Goal: Transaction & Acquisition: Purchase product/service

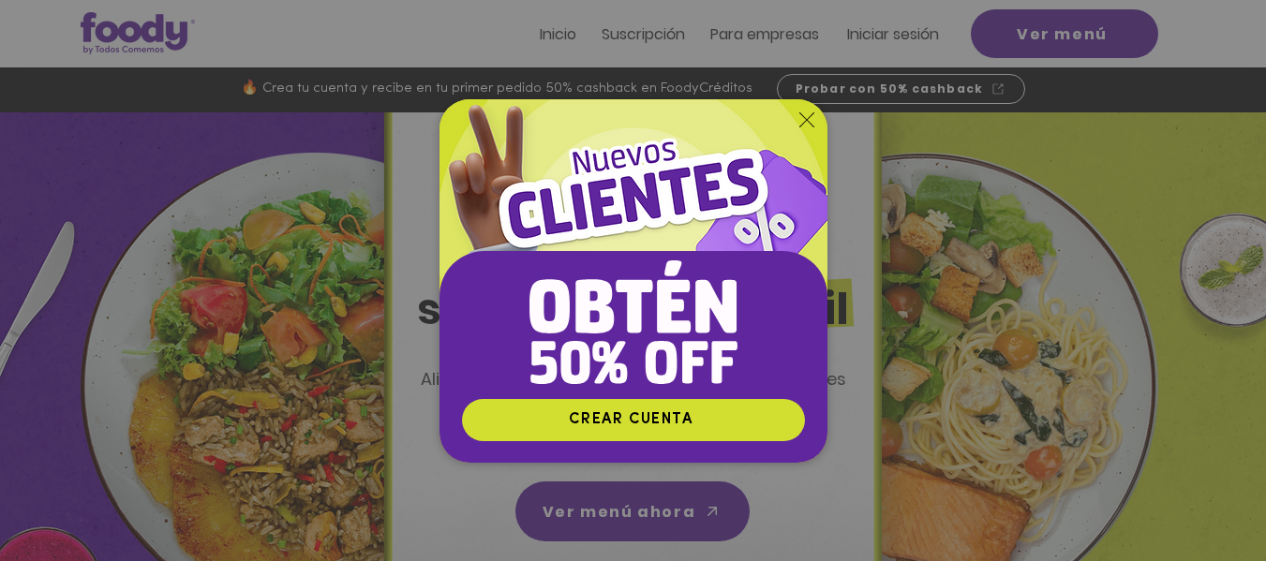
click at [1082, 28] on div "Nuevos suscriptores 50% off" at bounding box center [633, 280] width 1266 height 561
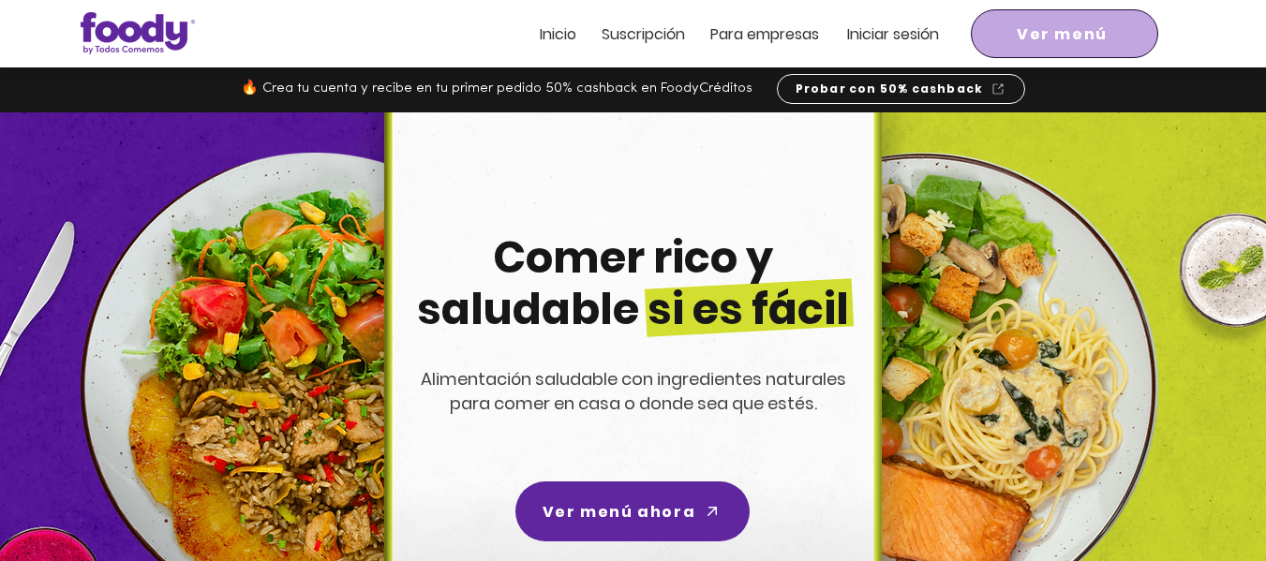
click at [1082, 28] on span "Ver menú" at bounding box center [1062, 33] width 91 height 23
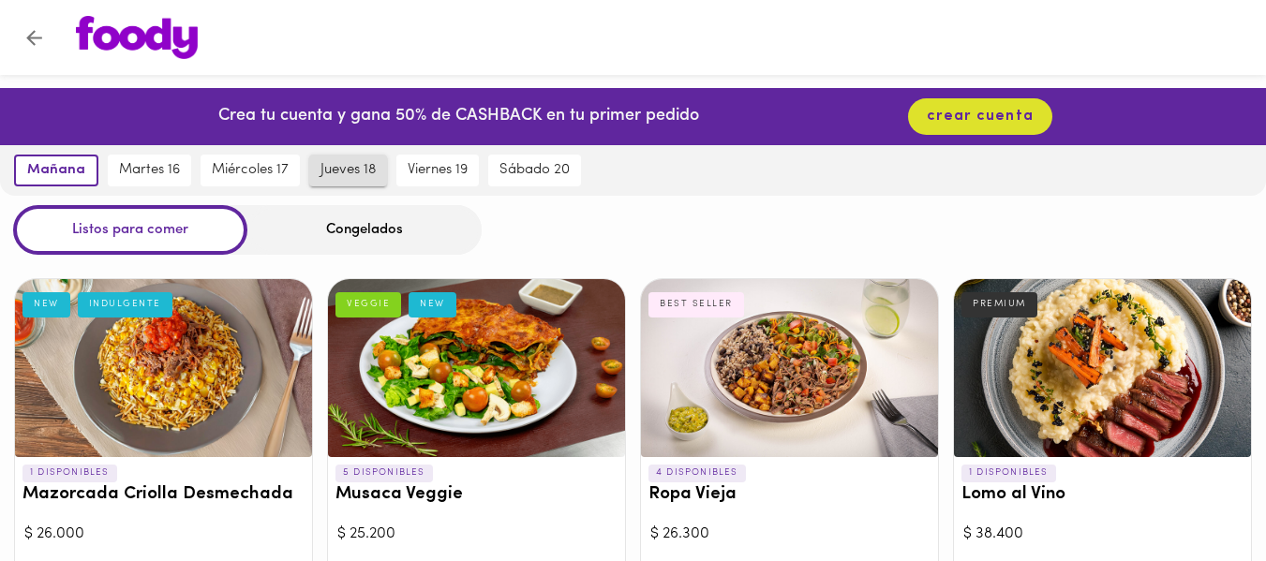
click at [313, 162] on button "jueves 18" at bounding box center [348, 171] width 78 height 32
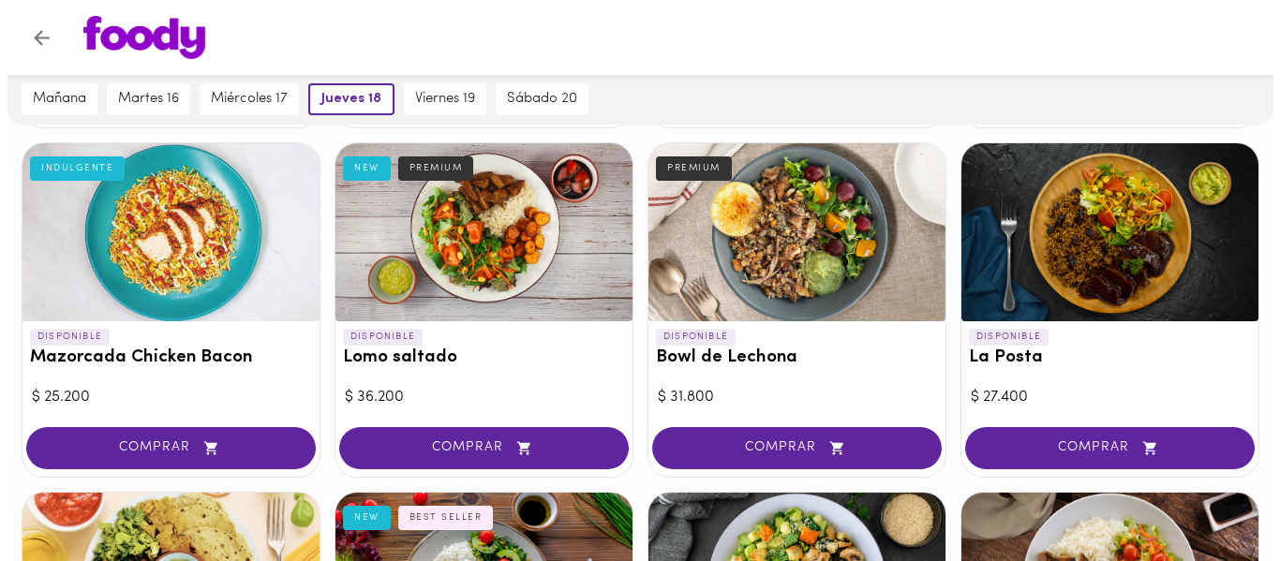
scroll to position [488, 0]
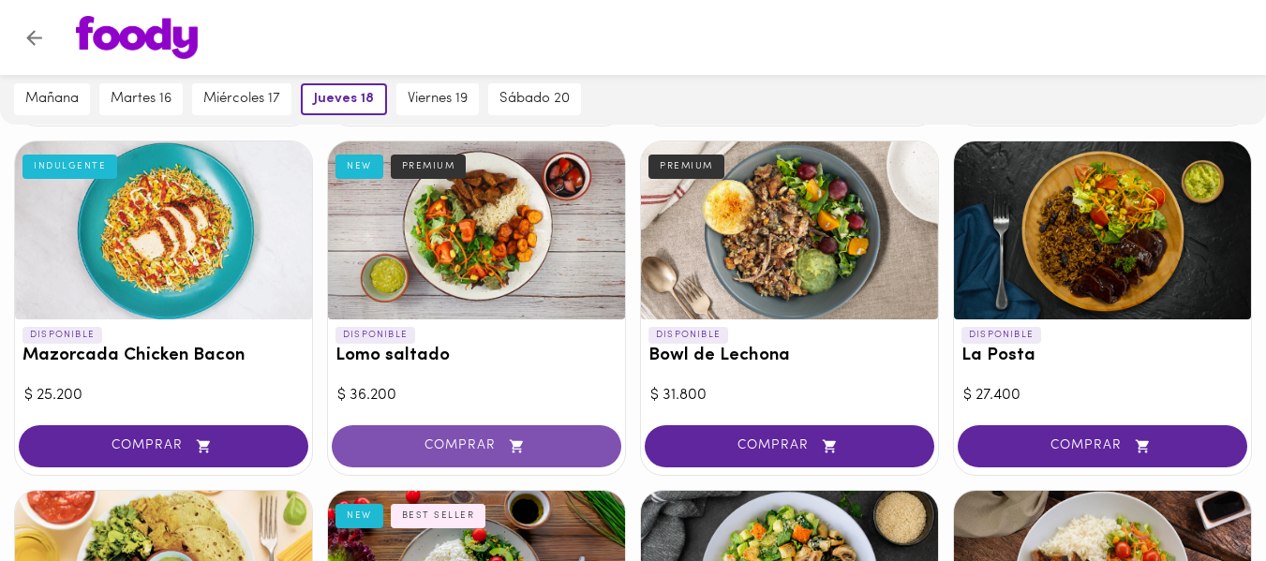
click at [522, 462] on button "COMPRAR" at bounding box center [477, 446] width 290 height 42
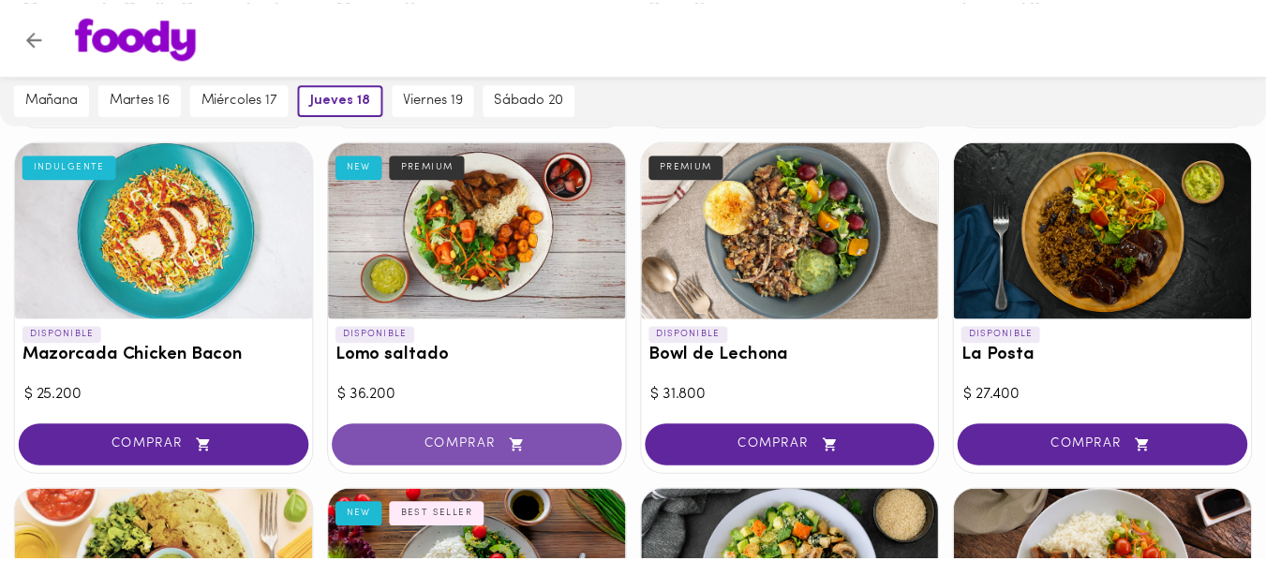
scroll to position [489, 0]
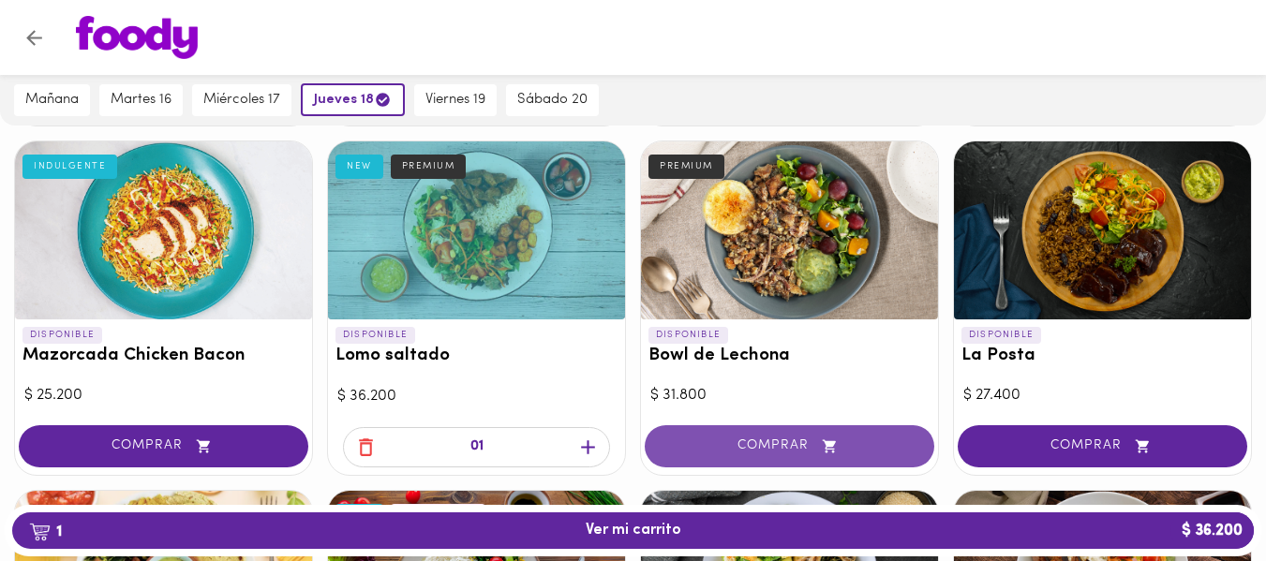
click at [710, 444] on span "COMPRAR" at bounding box center [789, 447] width 243 height 16
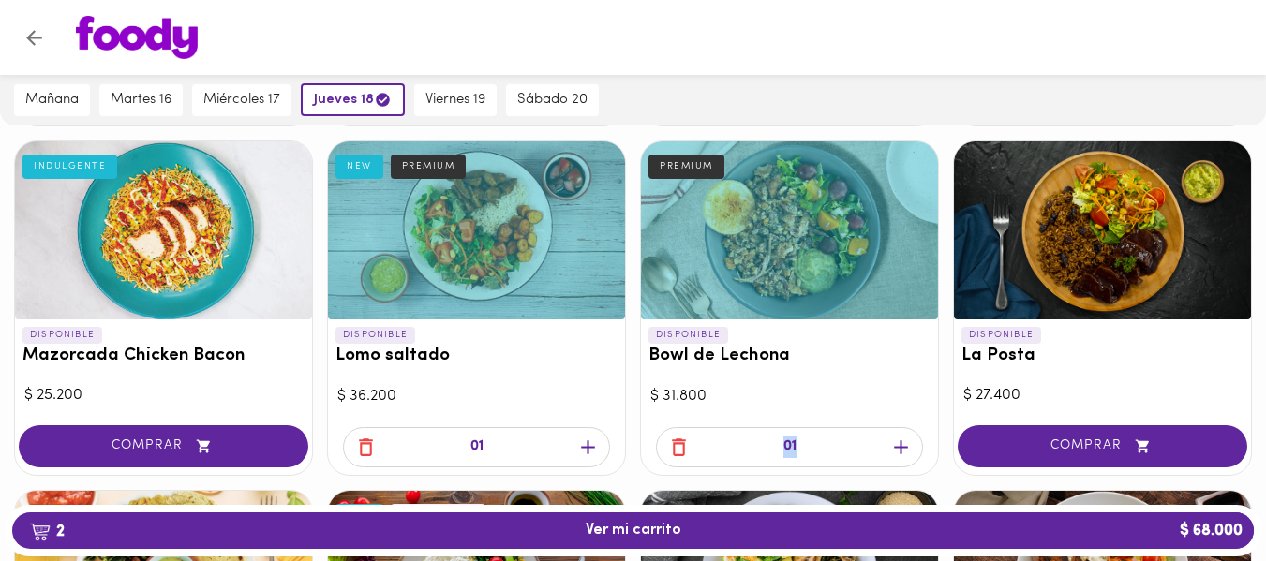
click at [710, 444] on div "01" at bounding box center [789, 447] width 267 height 40
click at [901, 440] on icon "button" at bounding box center [901, 447] width 14 height 14
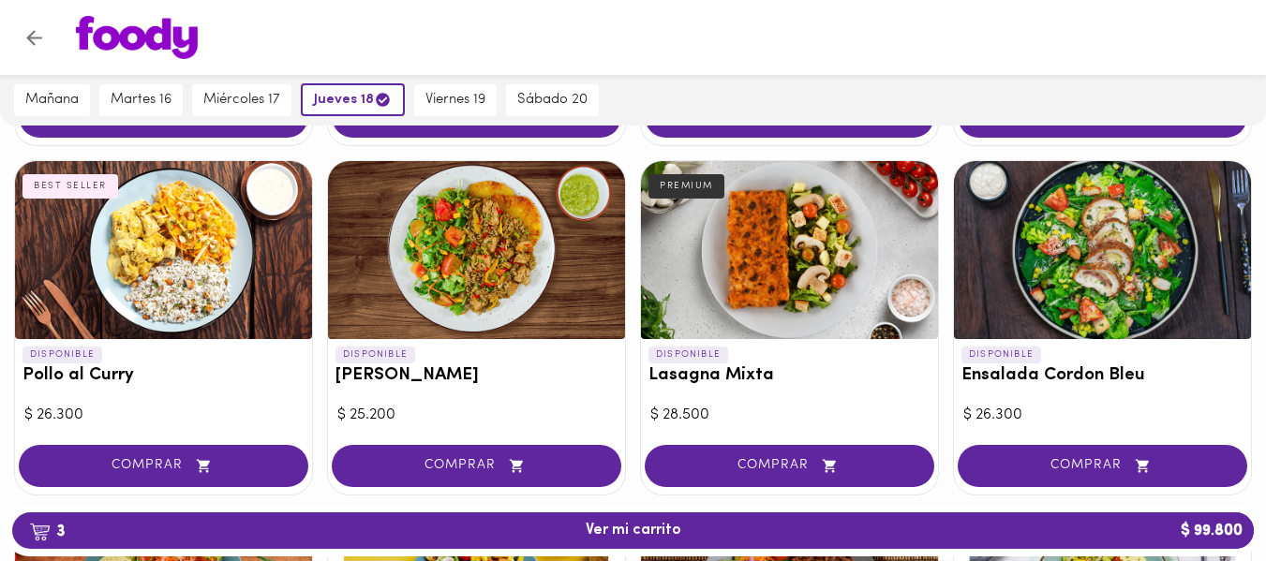
scroll to position [1173, 0]
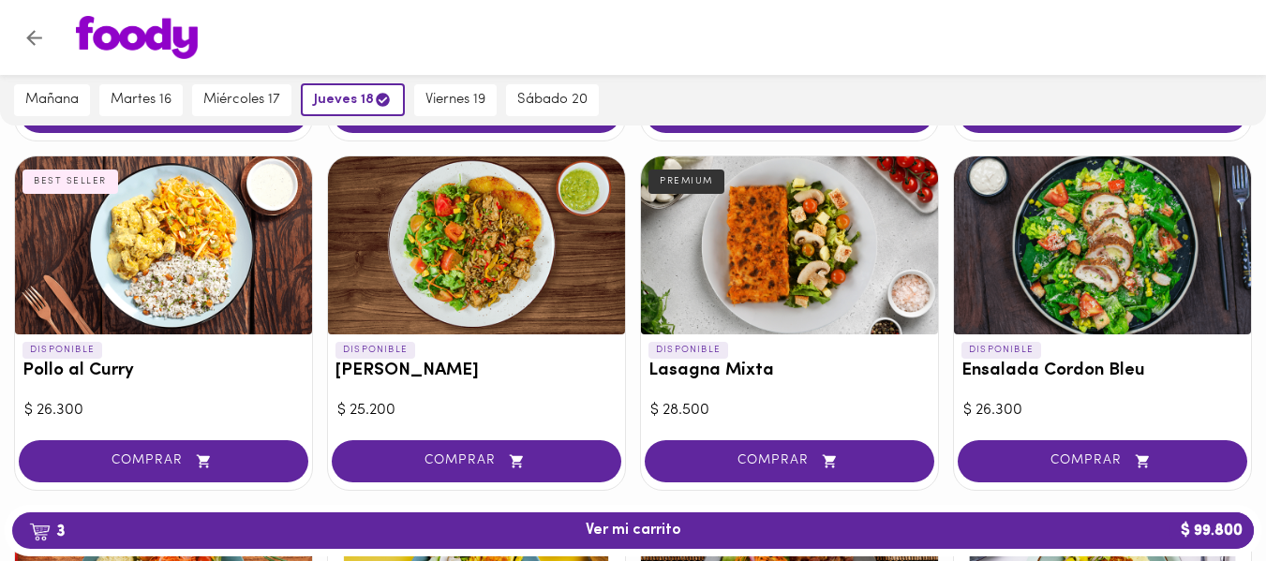
click at [939, 453] on div "DISPONIBLE Mazorcada Criolla Desmechada NEW INDULGENTE $ 26.000 COMPRAR DISPONI…" at bounding box center [633, 148] width 1266 height 2112
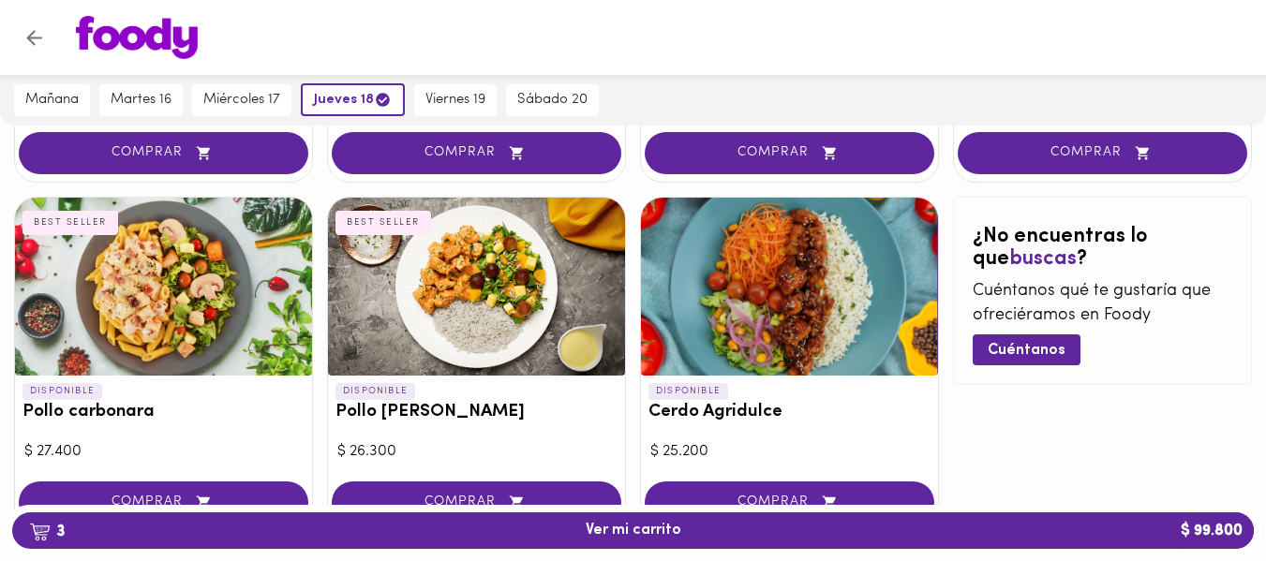
scroll to position [1853, 0]
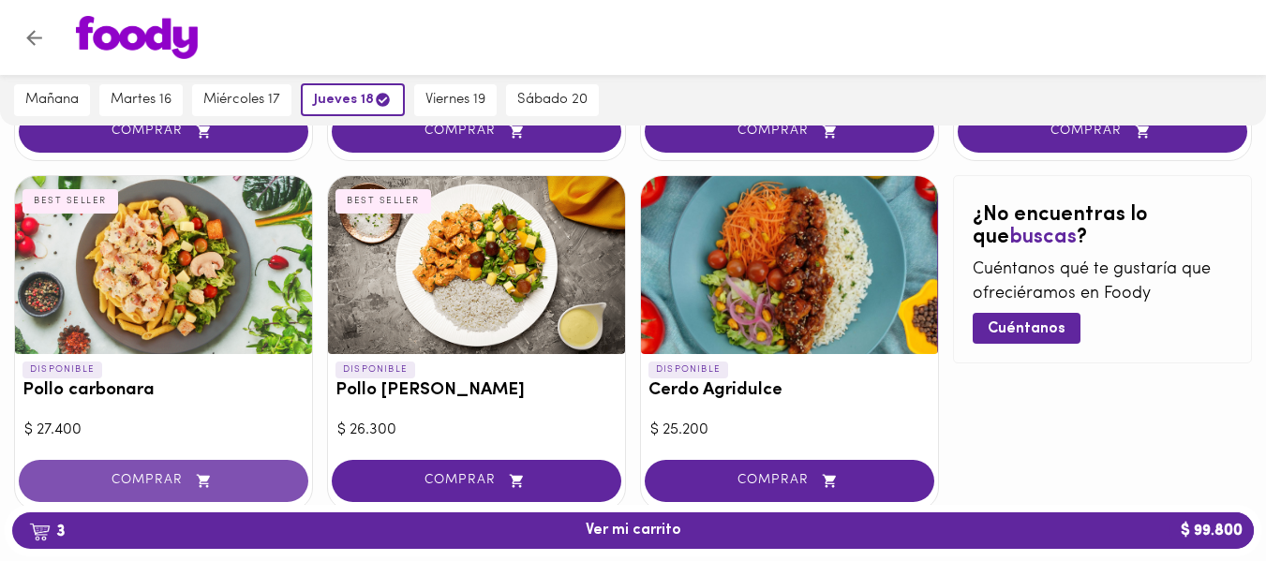
click at [211, 490] on button "COMPRAR" at bounding box center [164, 481] width 290 height 42
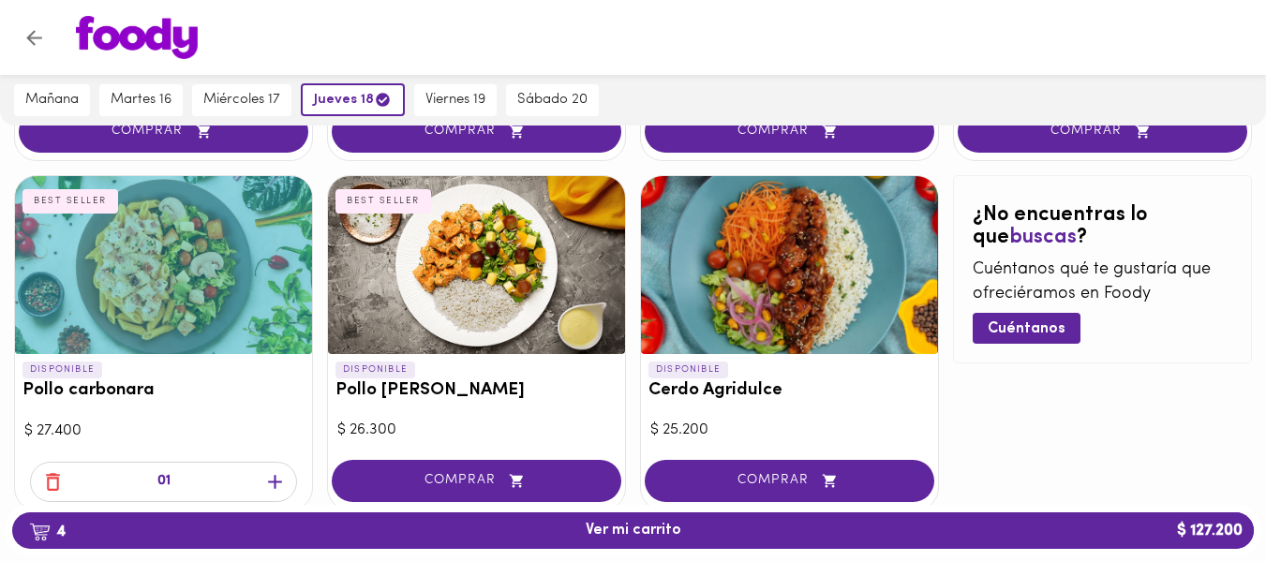
click at [276, 484] on icon "button" at bounding box center [274, 481] width 23 height 23
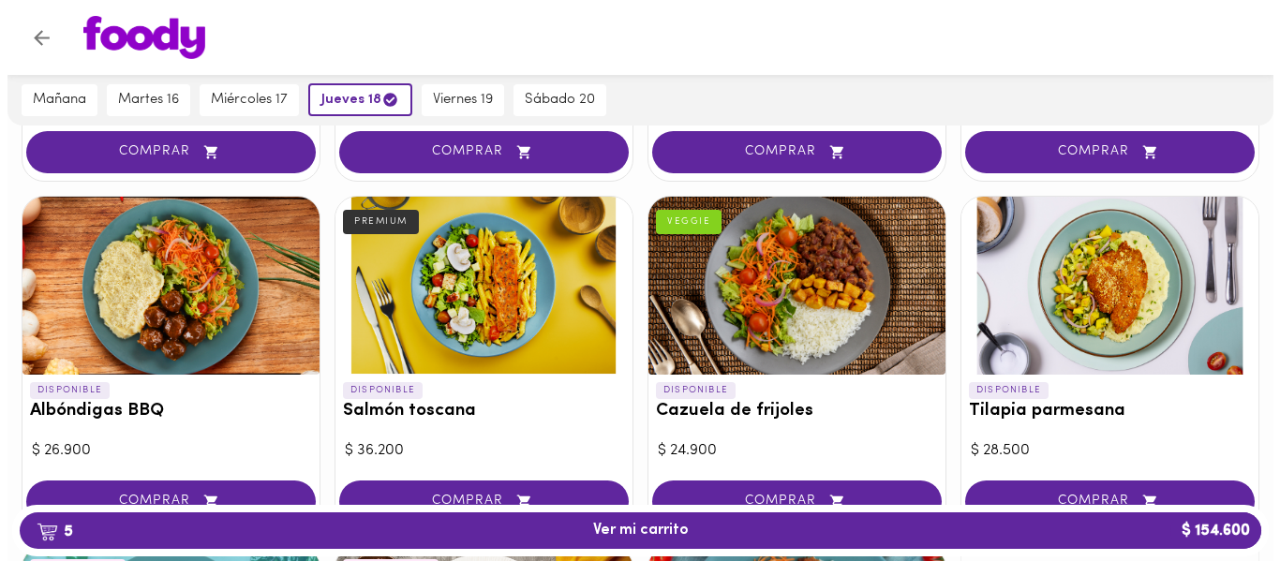
scroll to position [1567, 0]
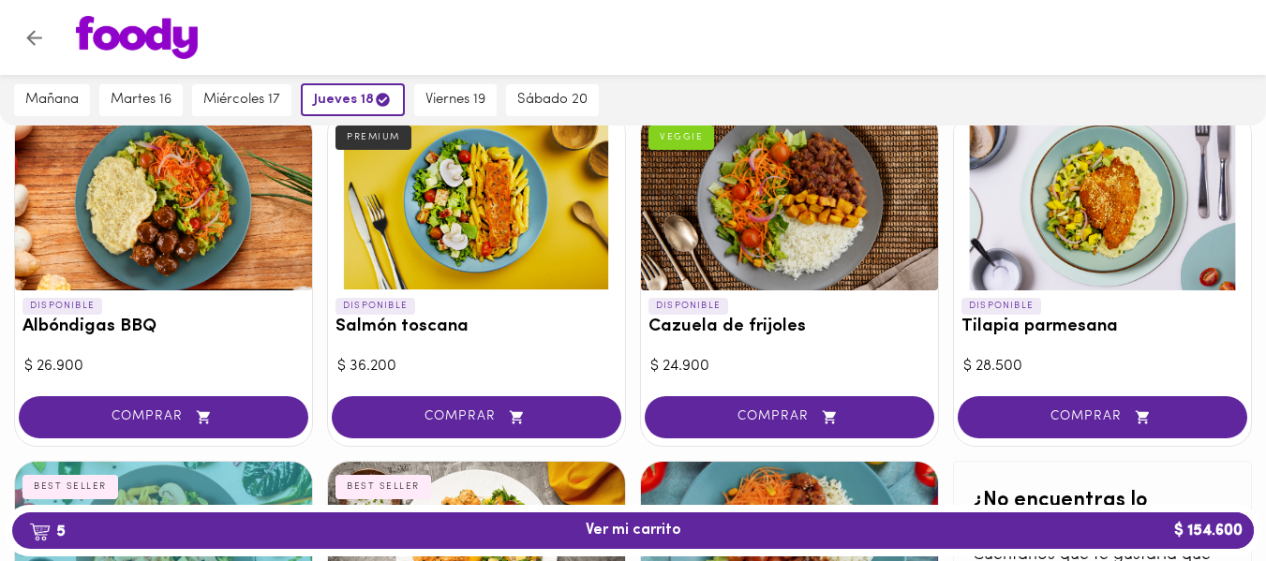
click at [1045, 335] on h3 "Tilapia parmesana" at bounding box center [1103, 328] width 282 height 20
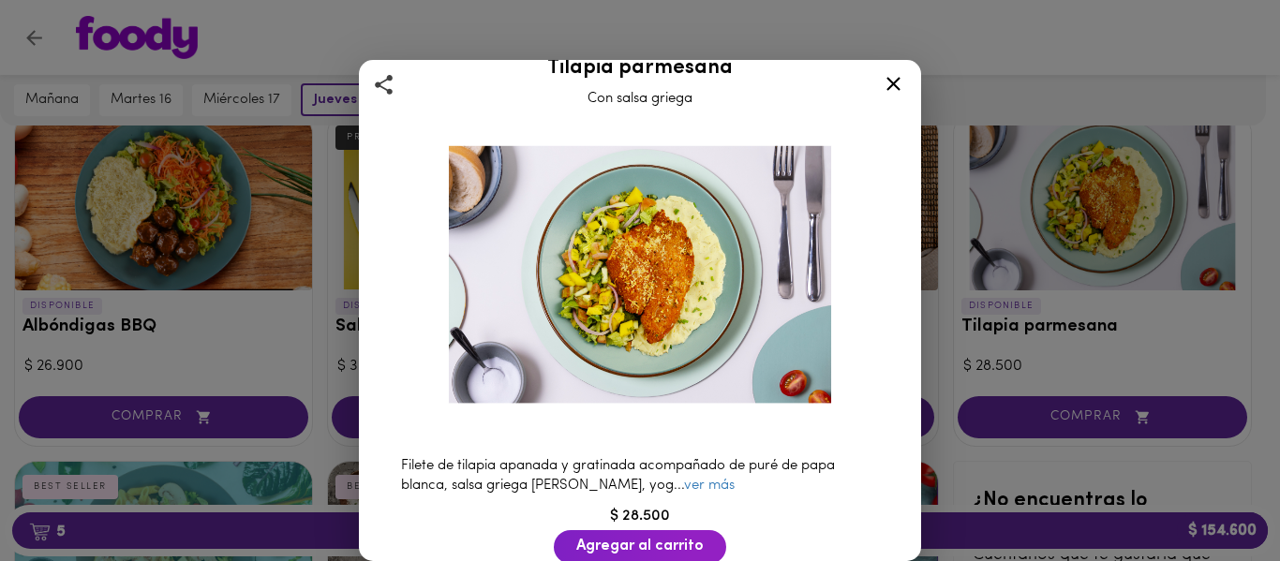
scroll to position [30, 0]
click at [612, 537] on span "Agregar al carrito" at bounding box center [639, 546] width 127 height 18
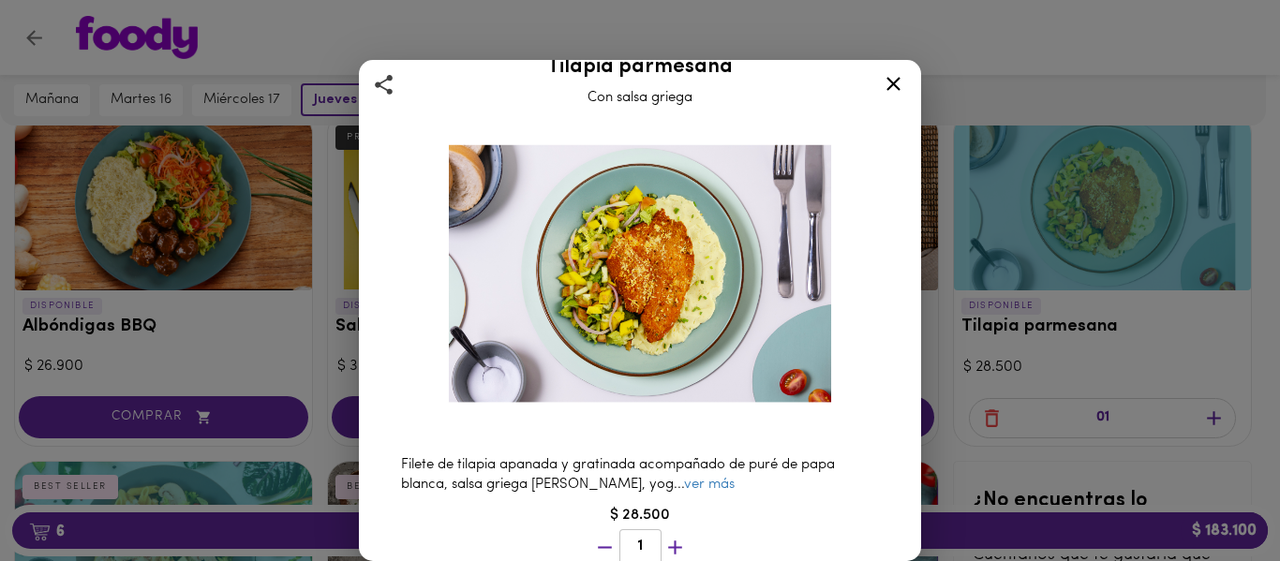
click at [889, 86] on icon at bounding box center [893, 83] width 23 height 23
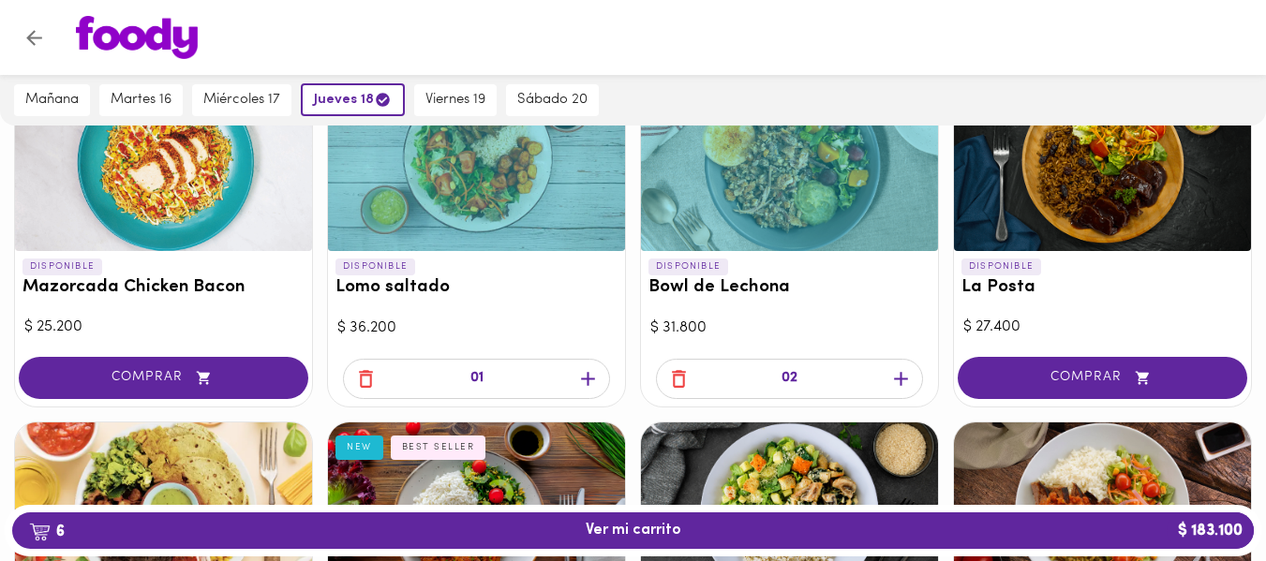
scroll to position [557, 0]
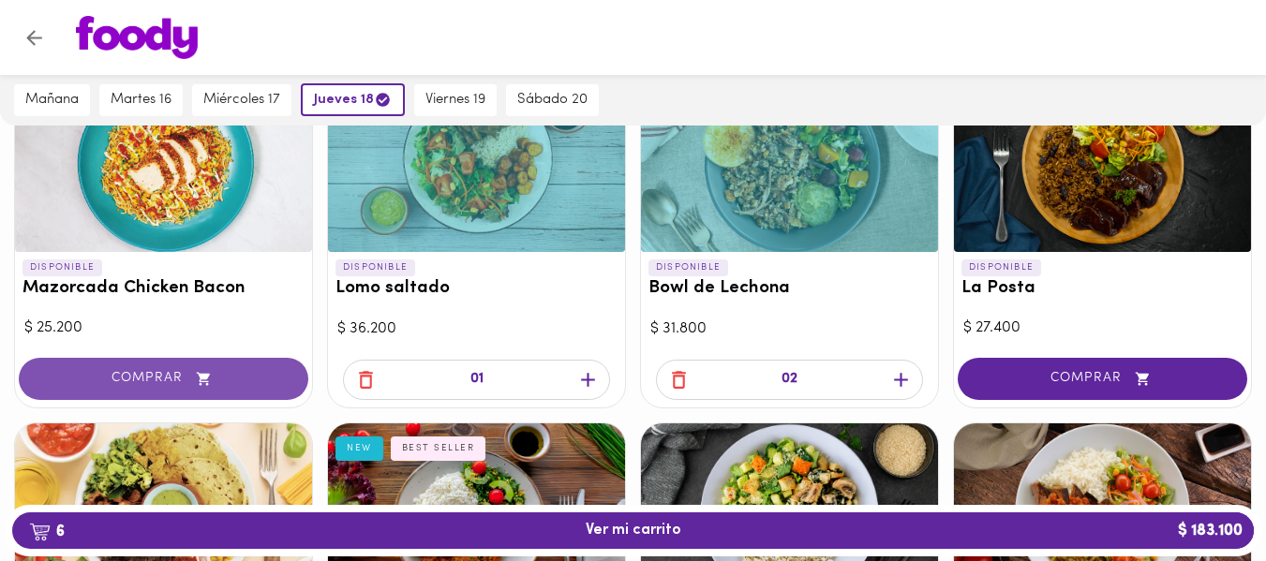
click at [111, 379] on span "COMPRAR" at bounding box center [163, 379] width 243 height 16
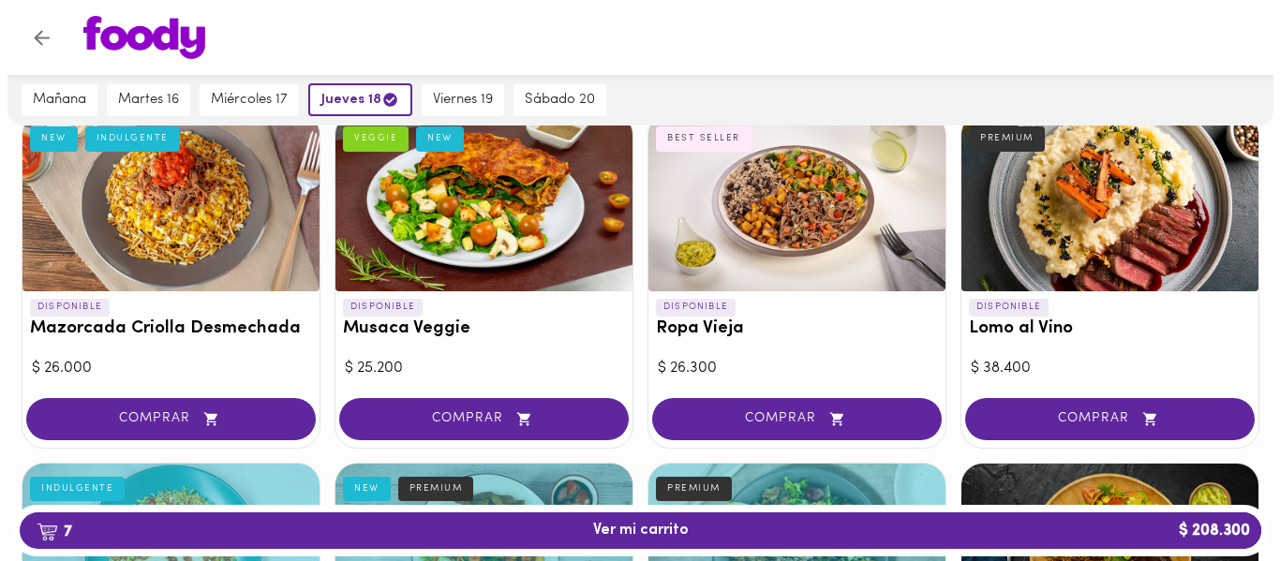
scroll to position [164, 0]
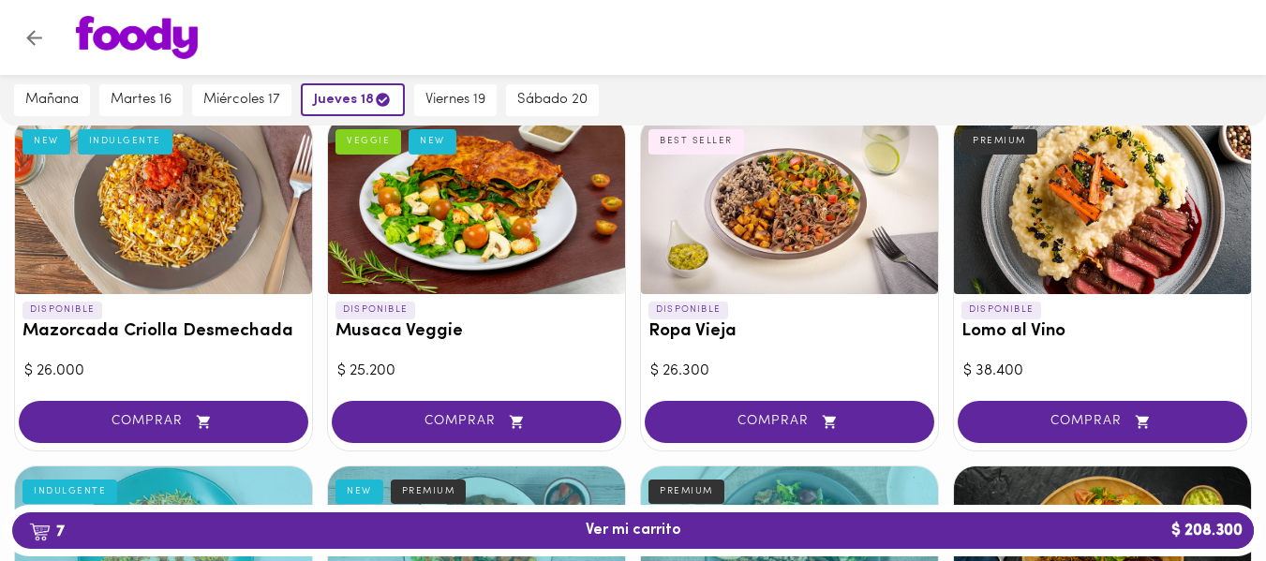
click at [688, 286] on div at bounding box center [789, 205] width 297 height 178
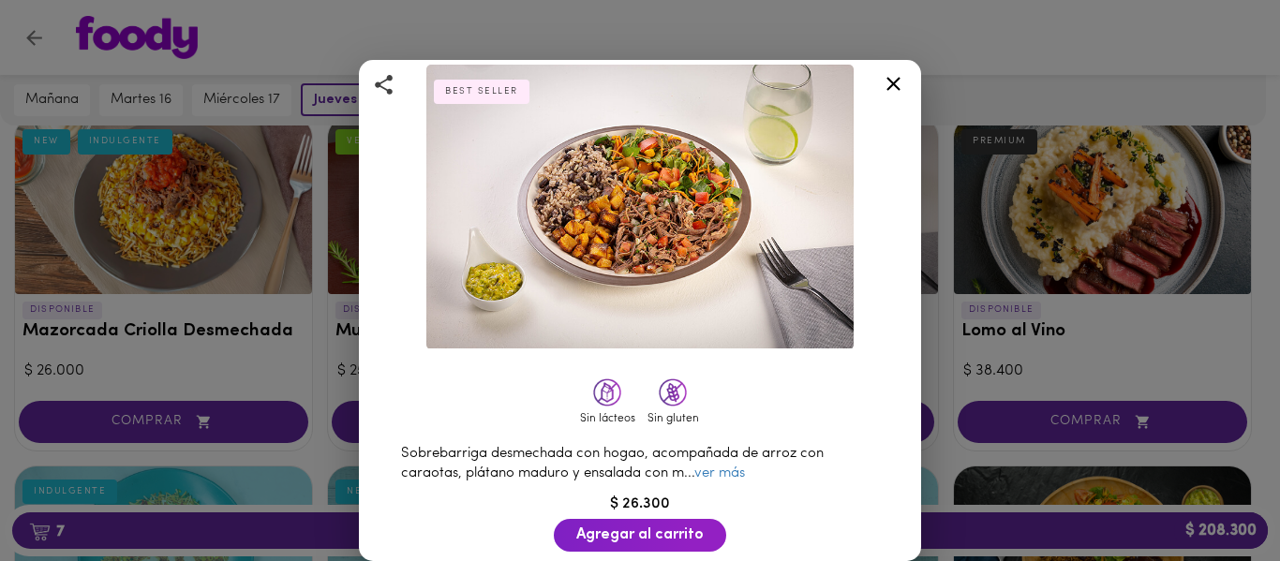
scroll to position [87, 0]
click at [610, 528] on span "Agregar al carrito" at bounding box center [639, 537] width 127 height 18
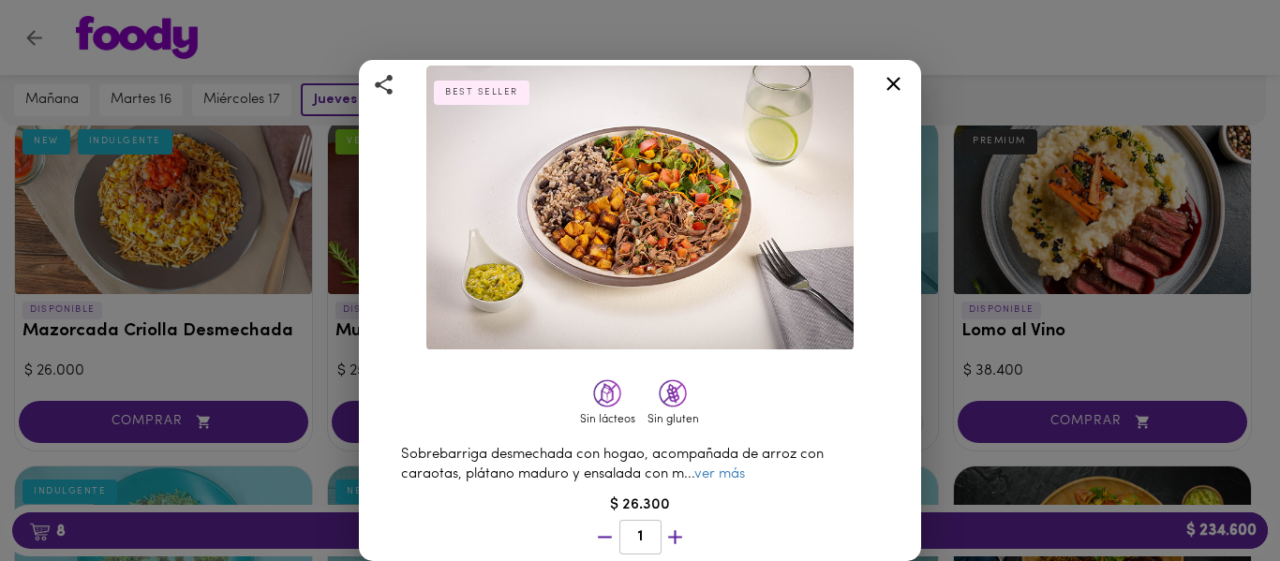
click at [896, 74] on icon at bounding box center [893, 83] width 23 height 23
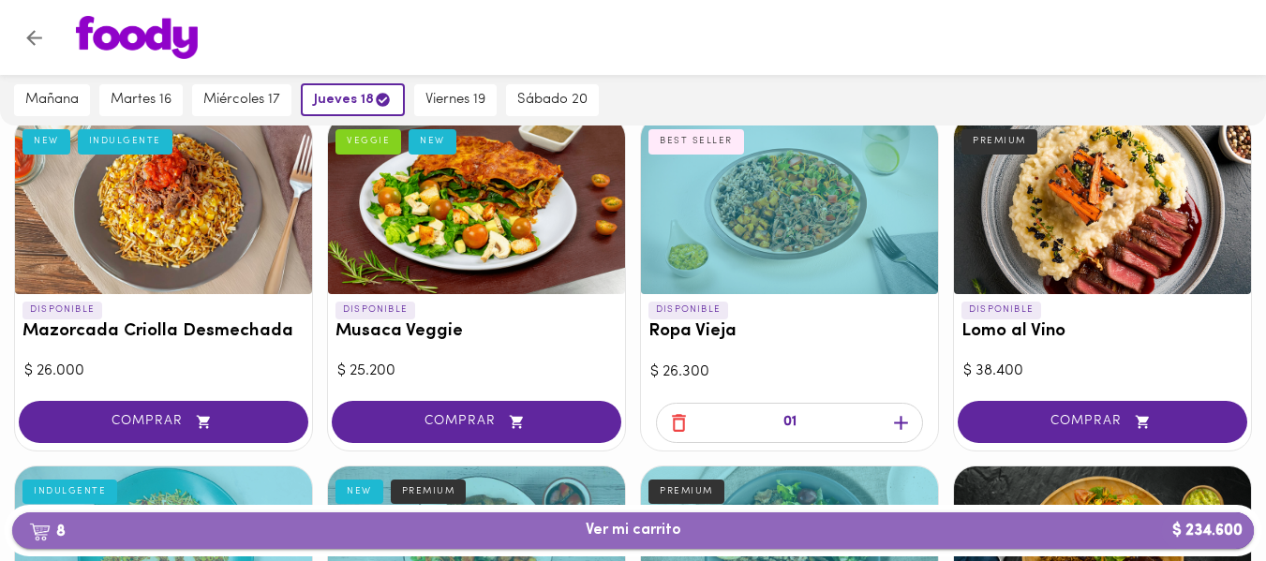
click at [515, 534] on span "8 Ver mi carrito $ 234.600" at bounding box center [633, 531] width 1212 height 18
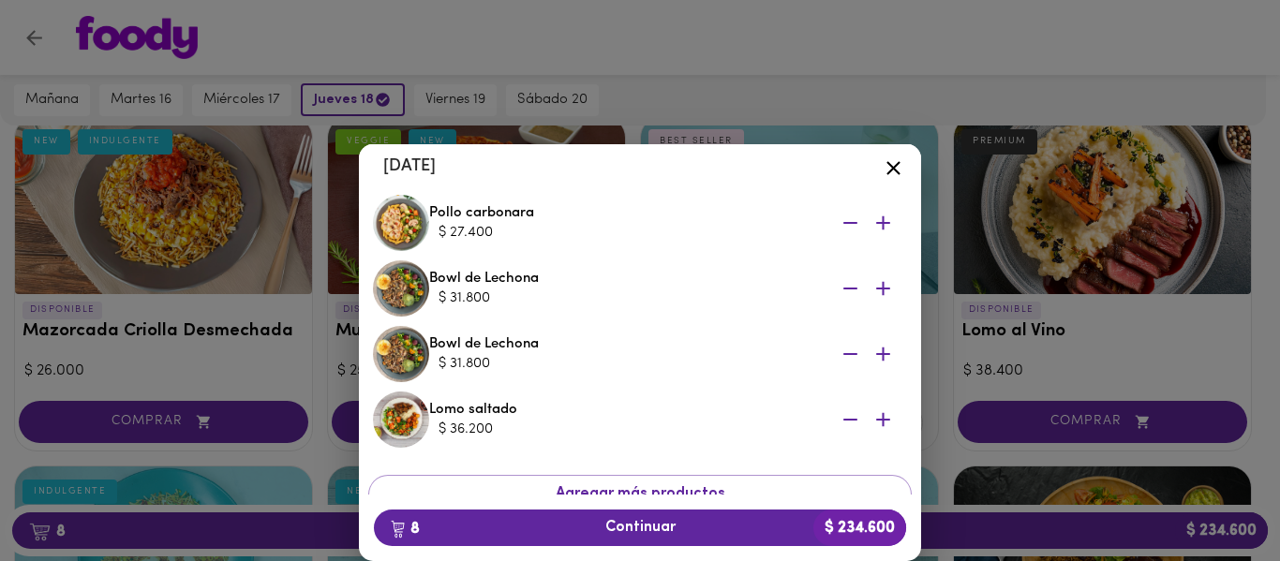
scroll to position [407, 0]
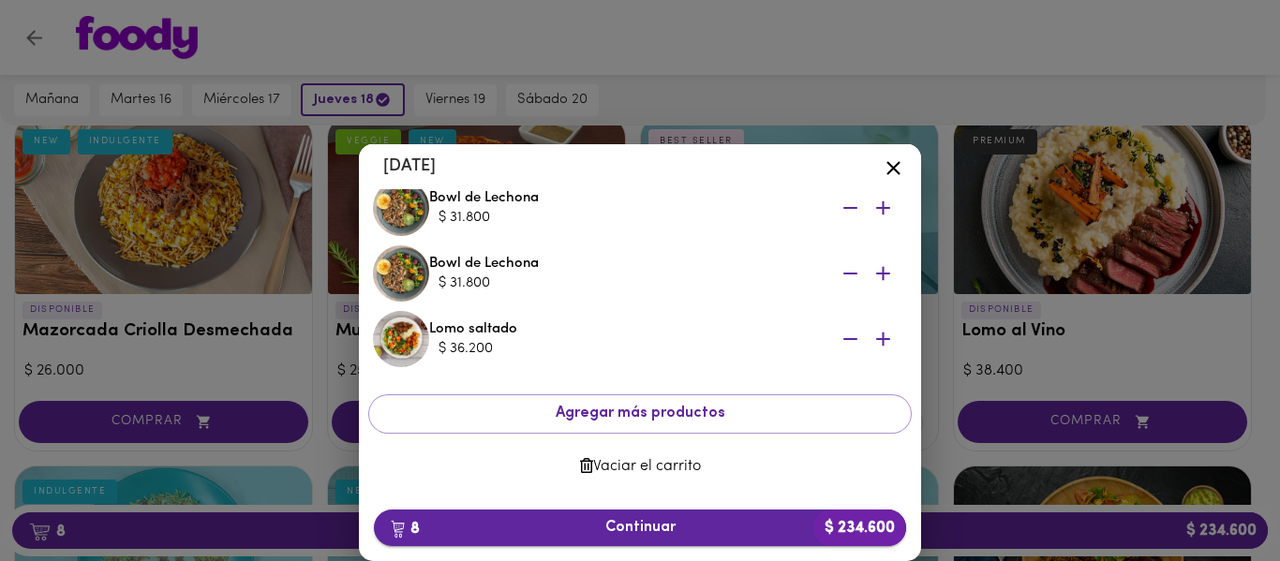
click at [633, 536] on span "8 Continuar $ 234.600" at bounding box center [640, 528] width 502 height 18
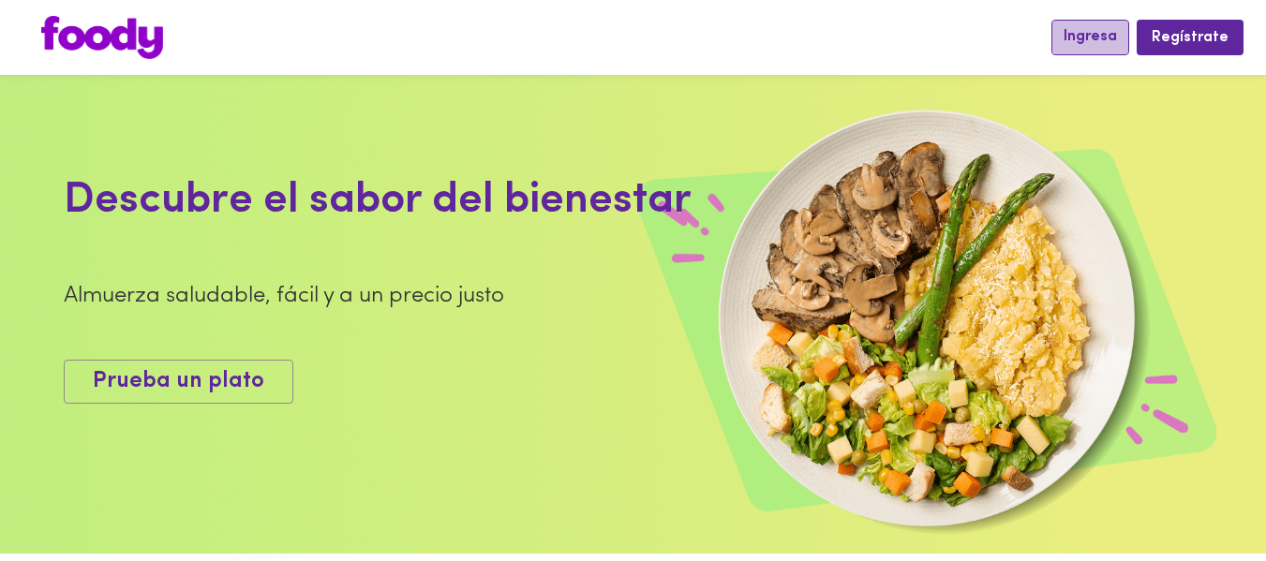
click at [1069, 37] on button "Ingresa" at bounding box center [1091, 37] width 78 height 35
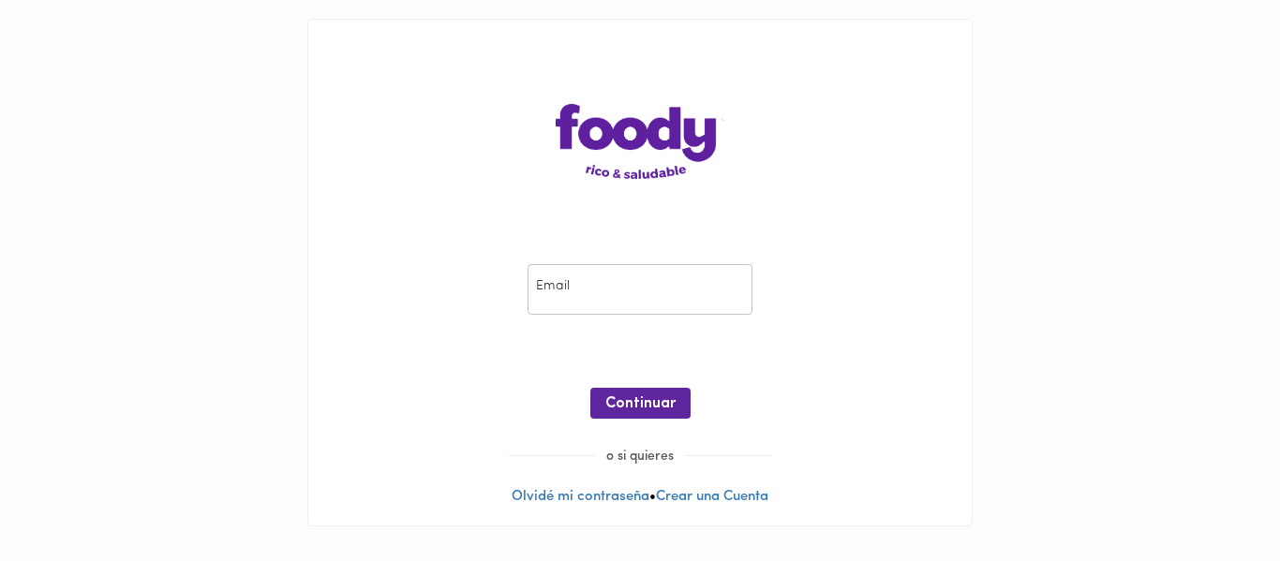
click at [613, 291] on input "email" at bounding box center [640, 290] width 225 height 52
type input "digitalmanagercol@gmail.com"
click at [645, 407] on span "Continuar" at bounding box center [640, 405] width 70 height 18
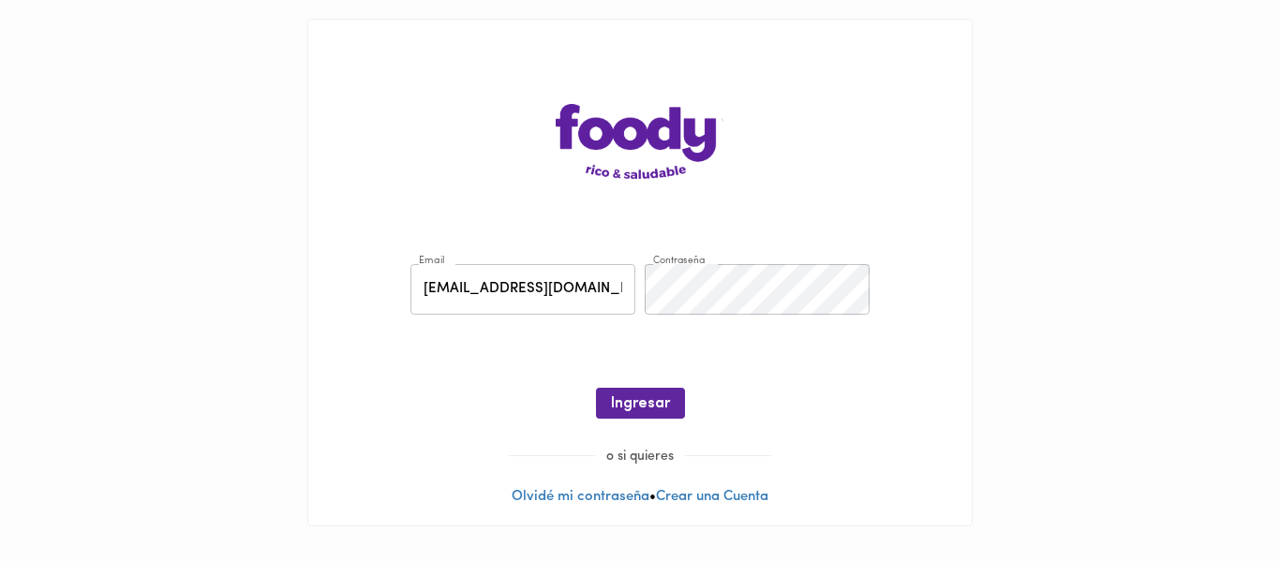
click at [645, 407] on span "Ingresar" at bounding box center [640, 405] width 59 height 18
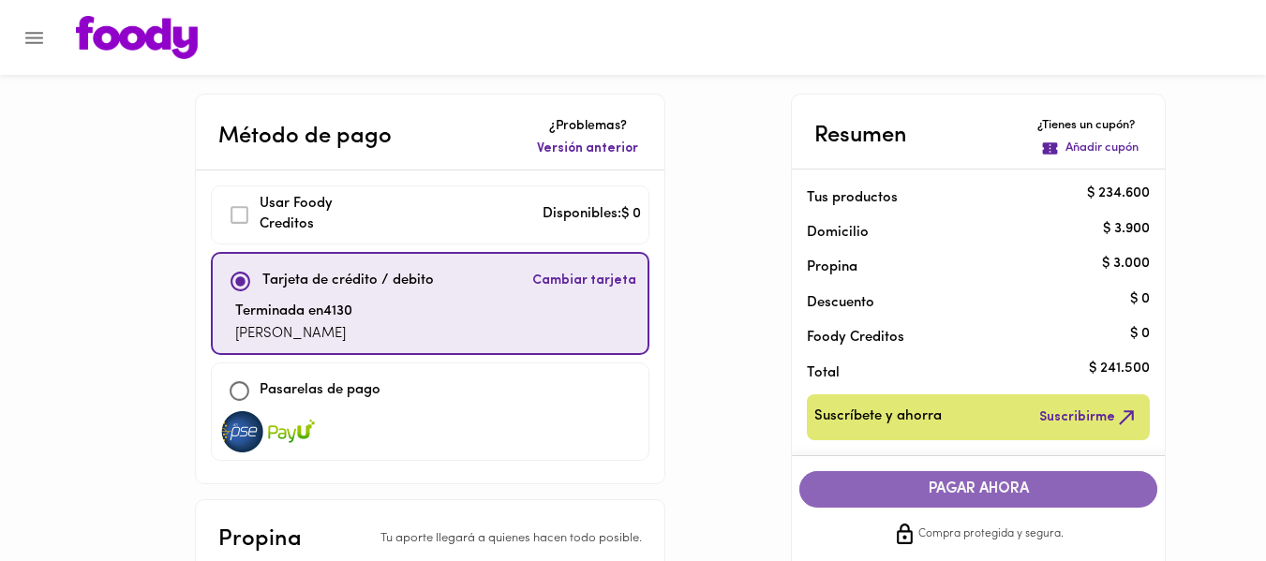
click at [920, 485] on span "PAGAR AHORA" at bounding box center [978, 490] width 321 height 18
